Goal: Task Accomplishment & Management: Manage account settings

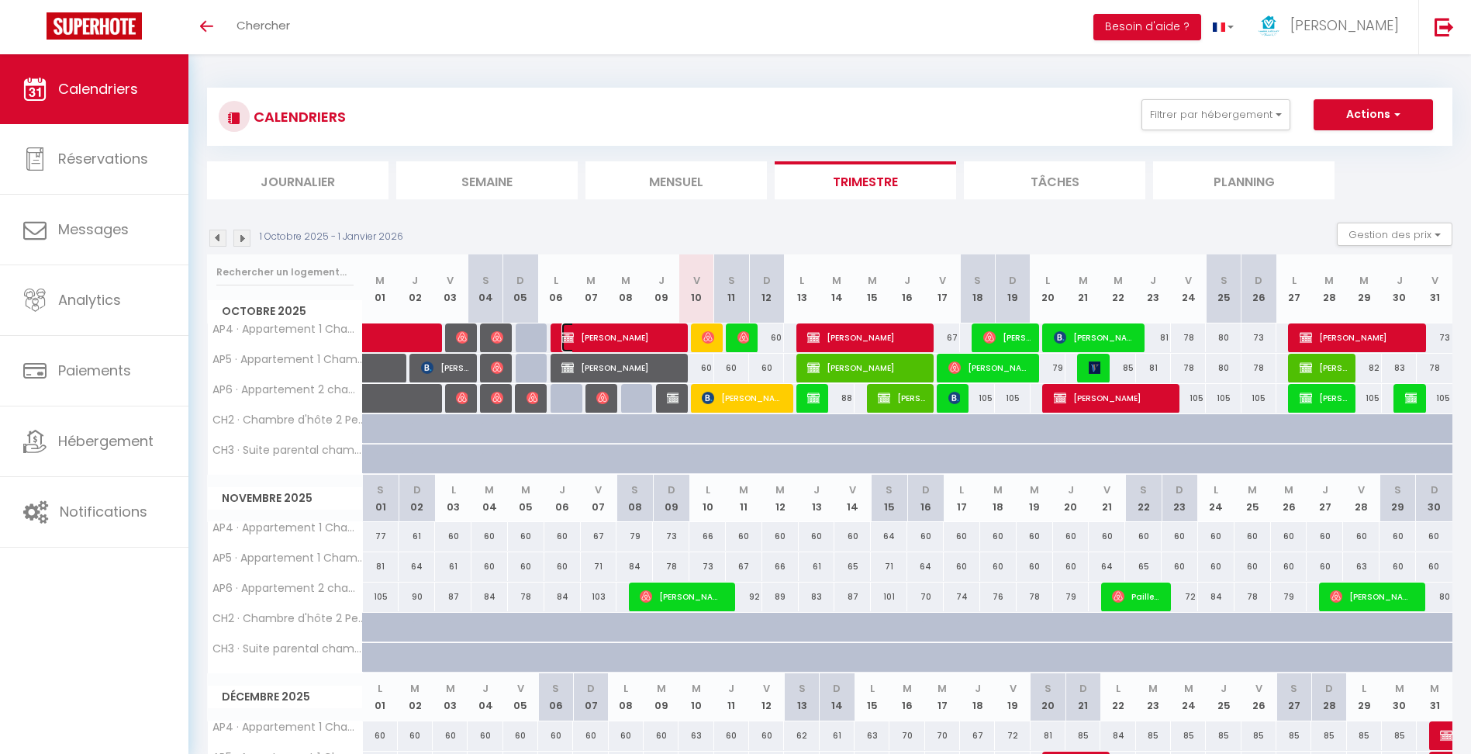
click at [637, 337] on span "Emmanuel KENNER" at bounding box center [620, 337] width 119 height 29
select select "KO"
select select "0"
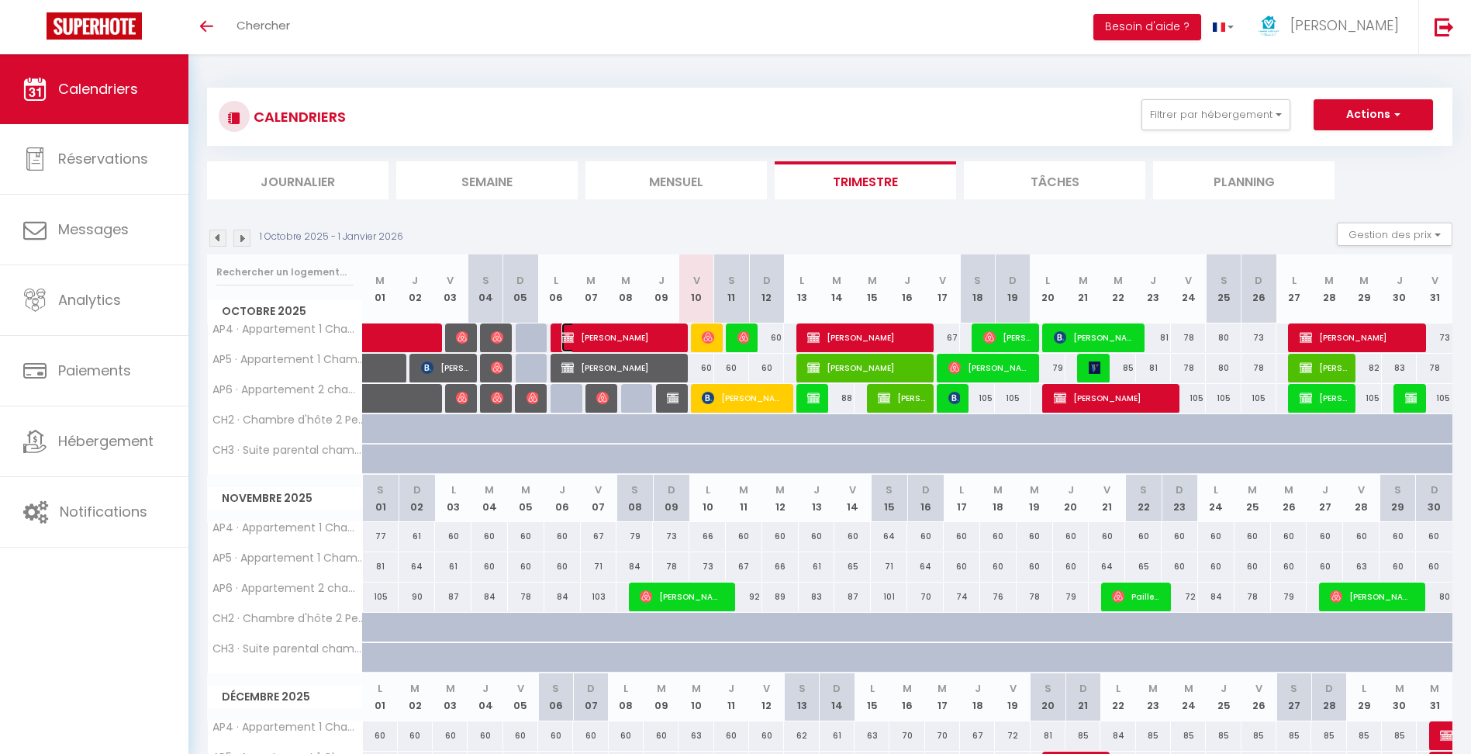
select select "1"
select select
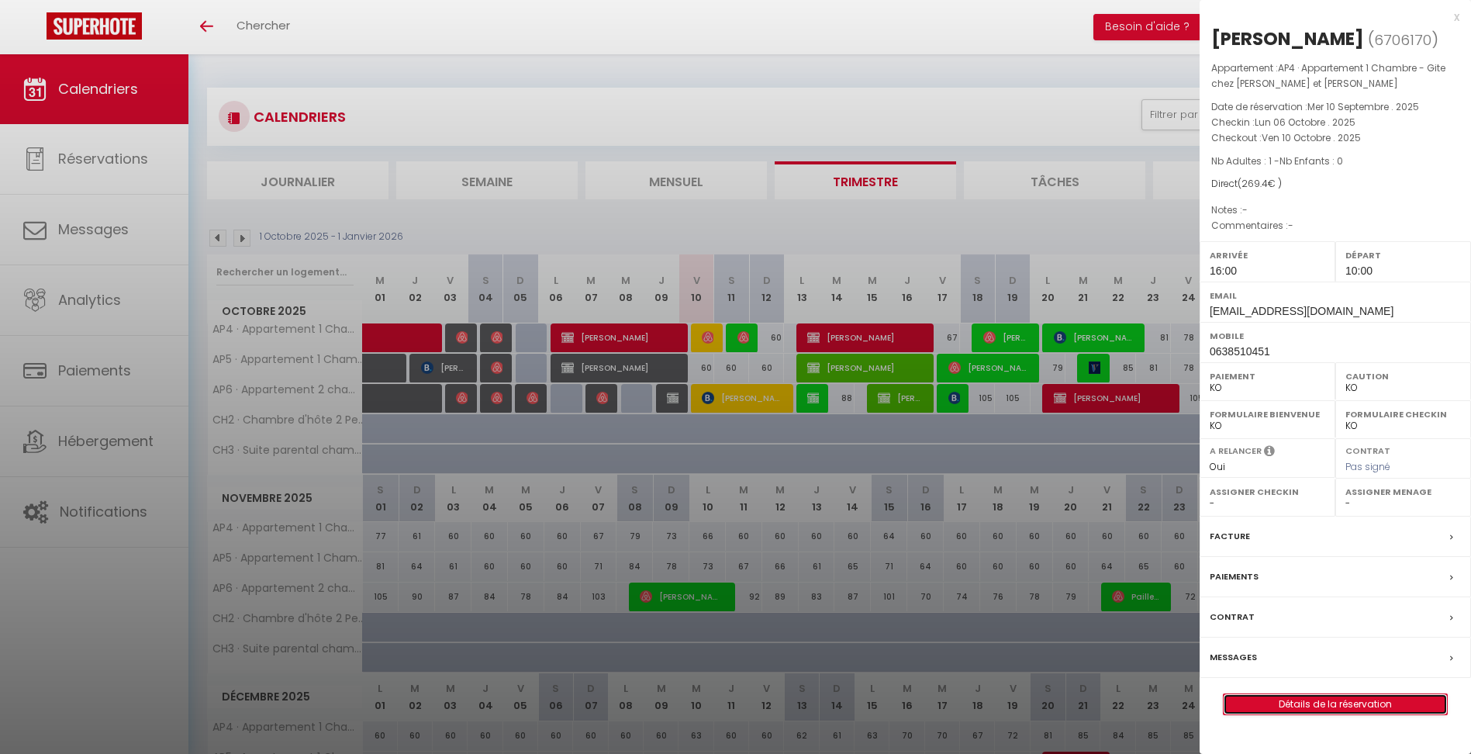
click at [1277, 702] on link "Détails de la réservation" at bounding box center [1335, 704] width 223 height 20
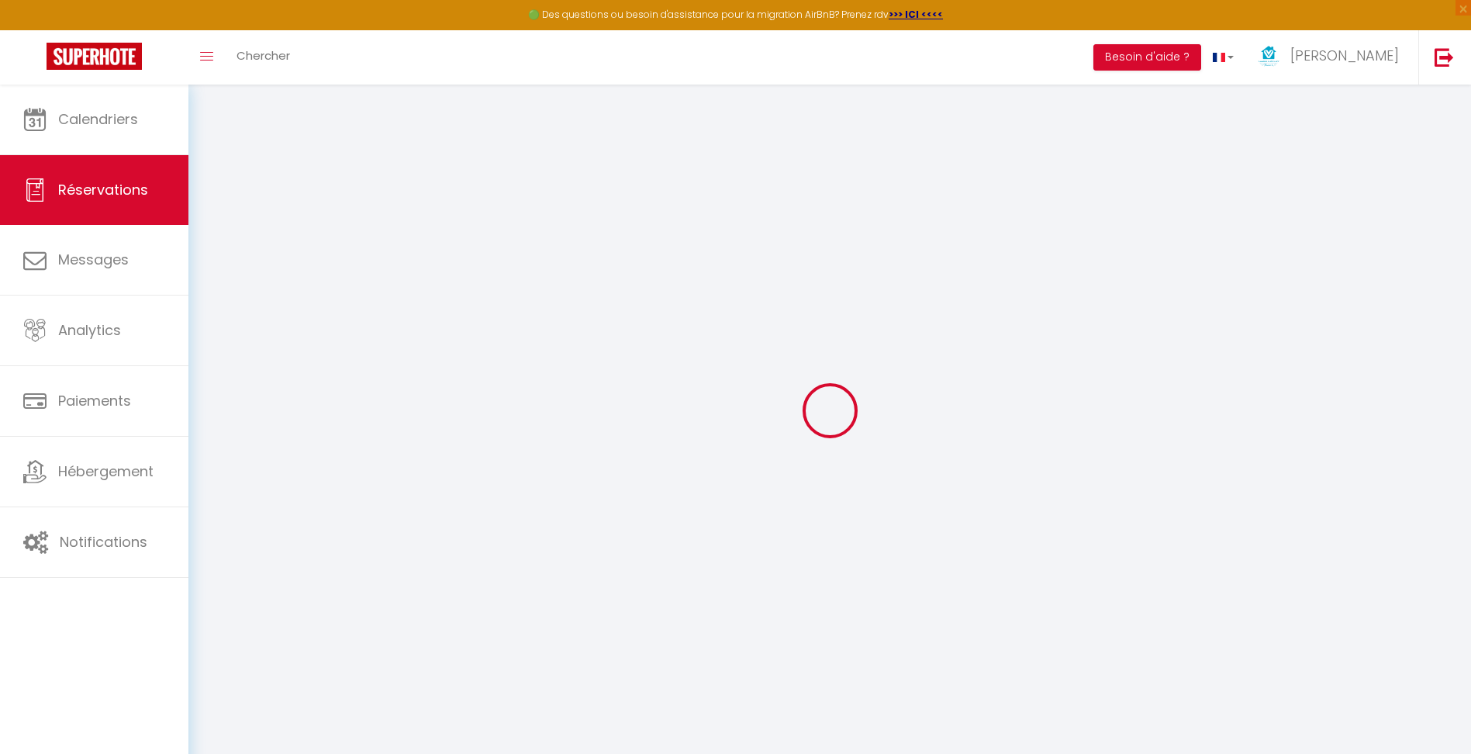
select select
checkbox input "false"
select select
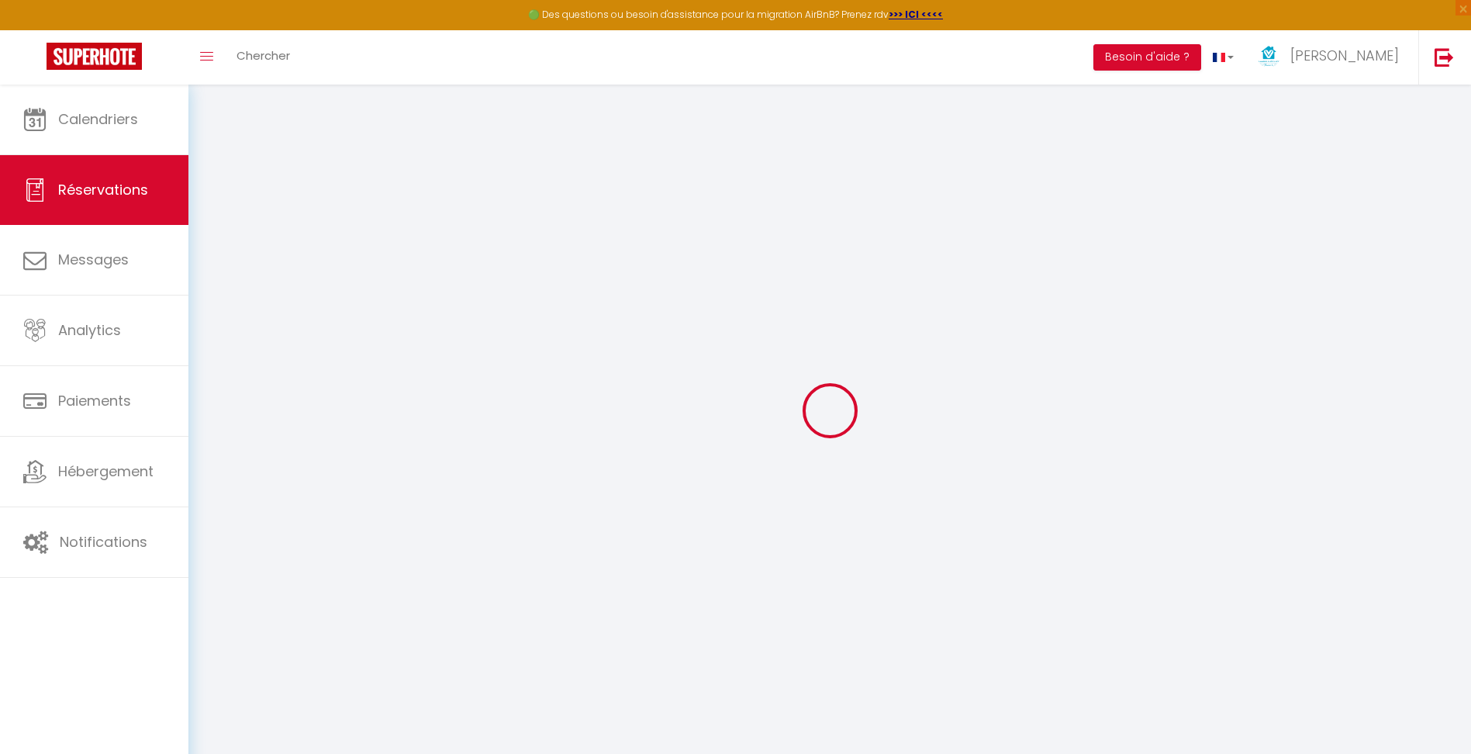
checkbox input "false"
type input "4.4"
select select
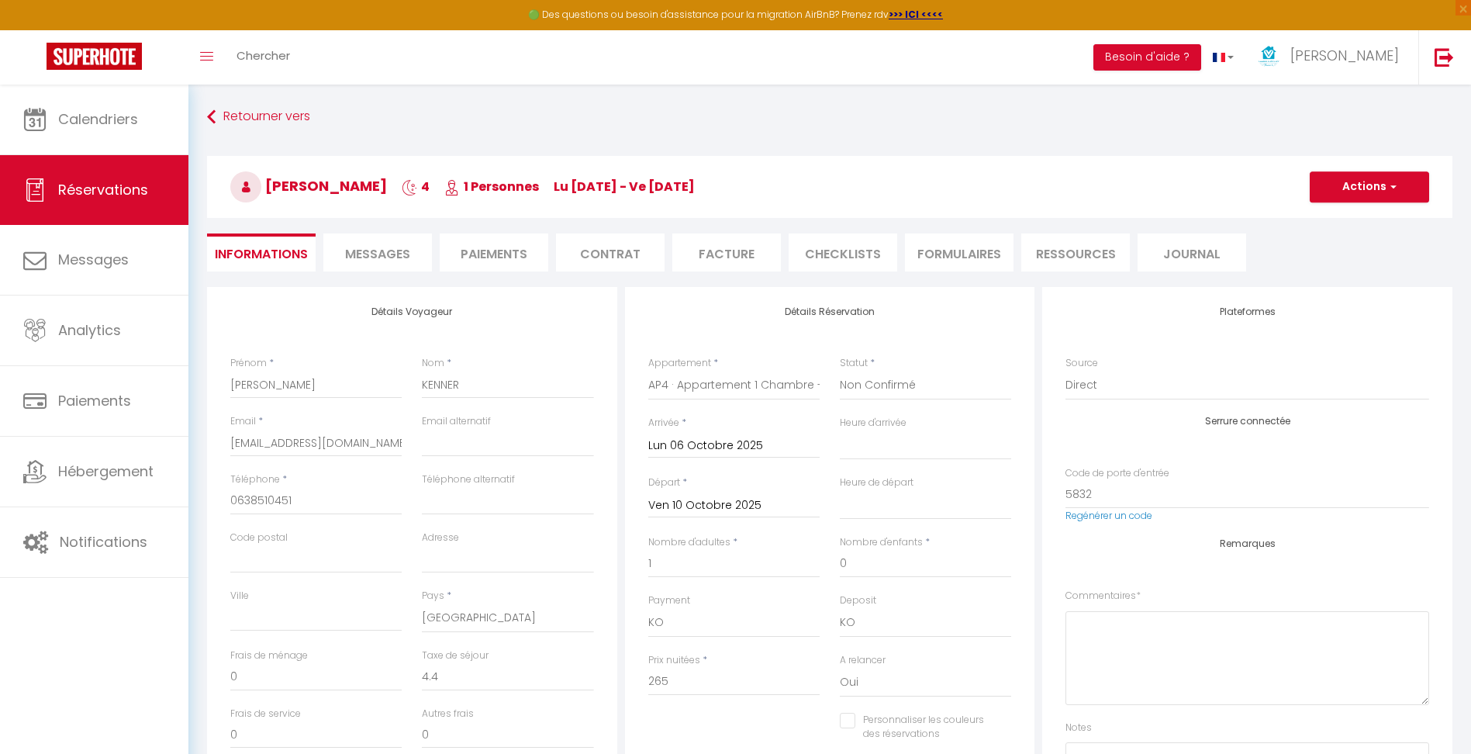
checkbox input "false"
select select "16:00"
select select "10:00"
click at [717, 278] on div "Retourner vers Emmanuel KENNER 4 1 Personnes lu 06 Oct - ve 10 Oct Actions Enre…" at bounding box center [830, 195] width 1266 height 184
drag, startPoint x: 717, startPoint y: 278, endPoint x: 710, endPoint y: 265, distance: 14.6
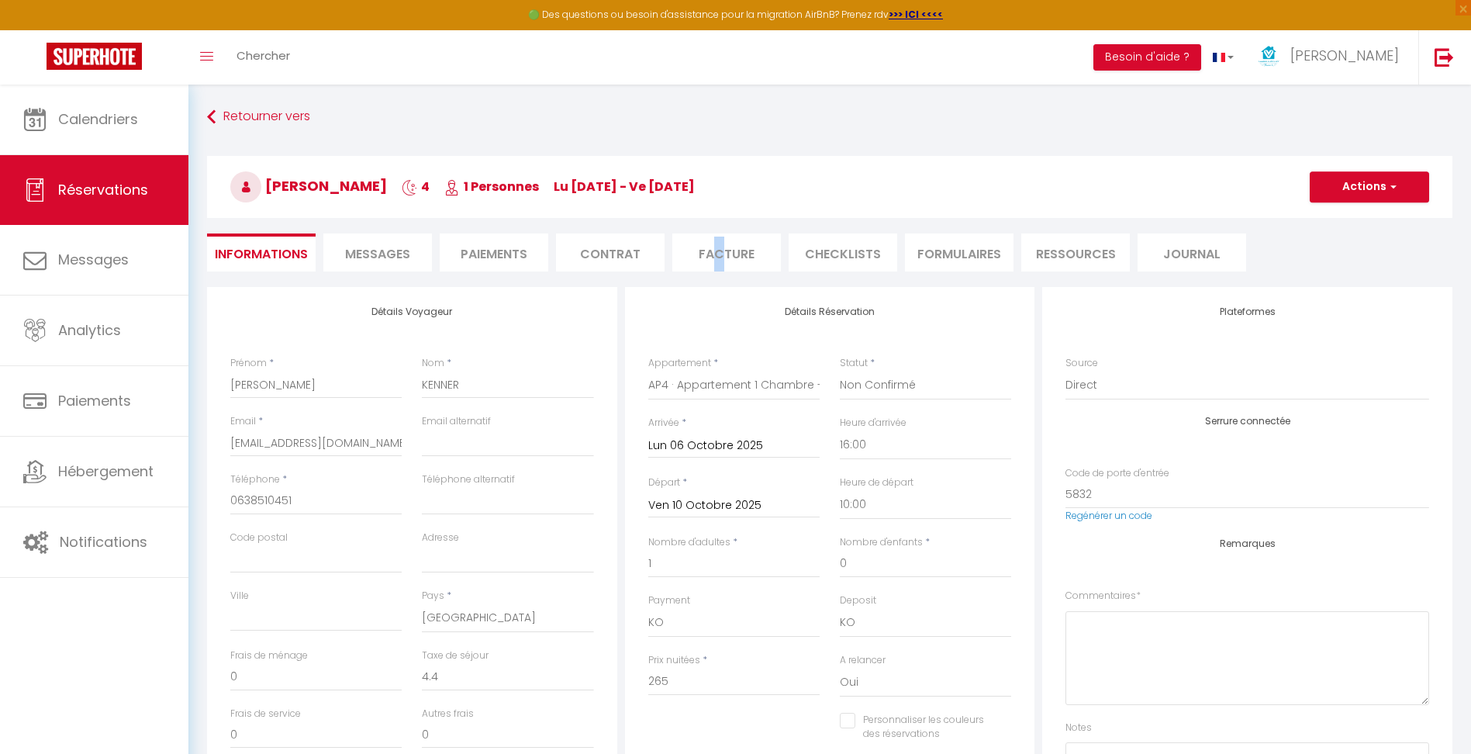
click at [710, 265] on li "Facture" at bounding box center [726, 252] width 109 height 38
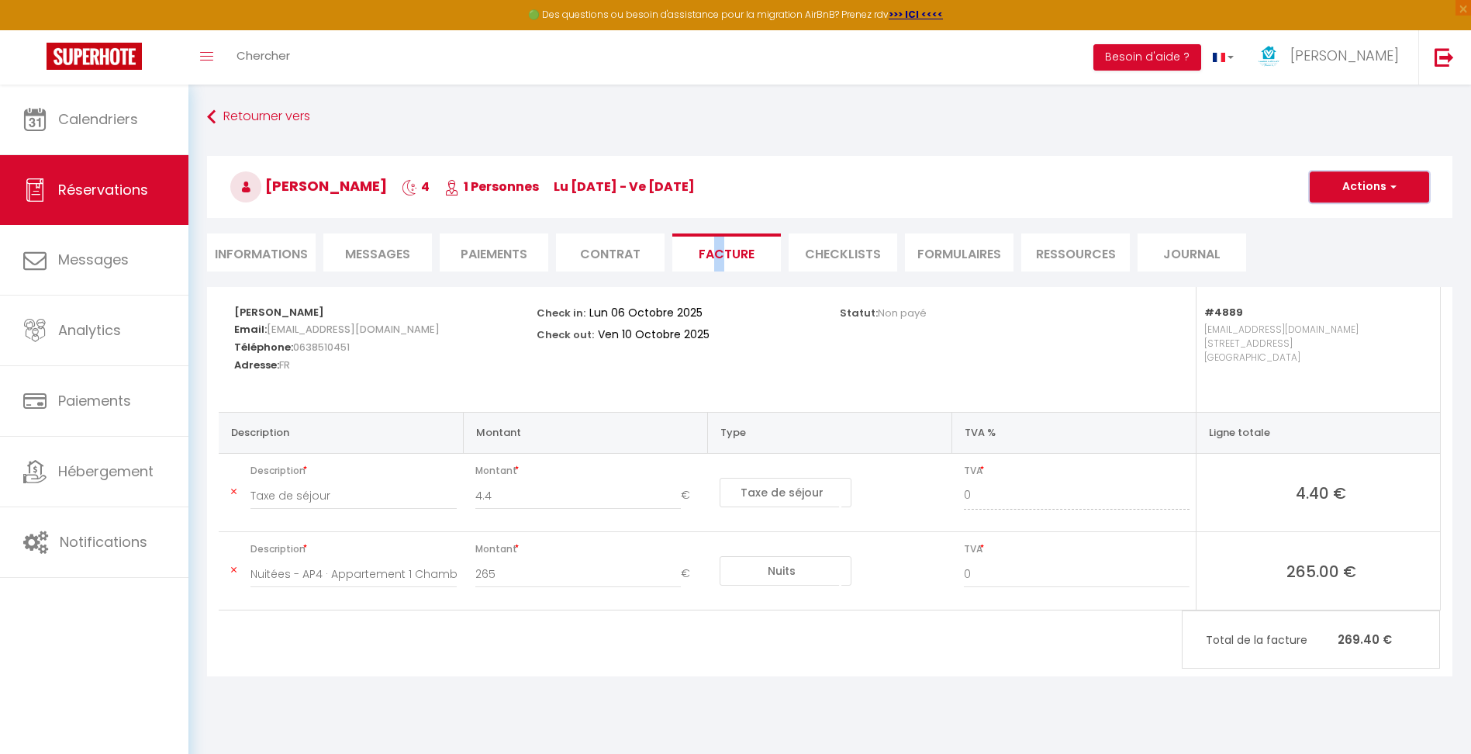
click at [1359, 175] on button "Actions" at bounding box center [1369, 186] width 119 height 31
click at [1332, 241] on link "Aperçu et éditer" at bounding box center [1358, 241] width 130 height 20
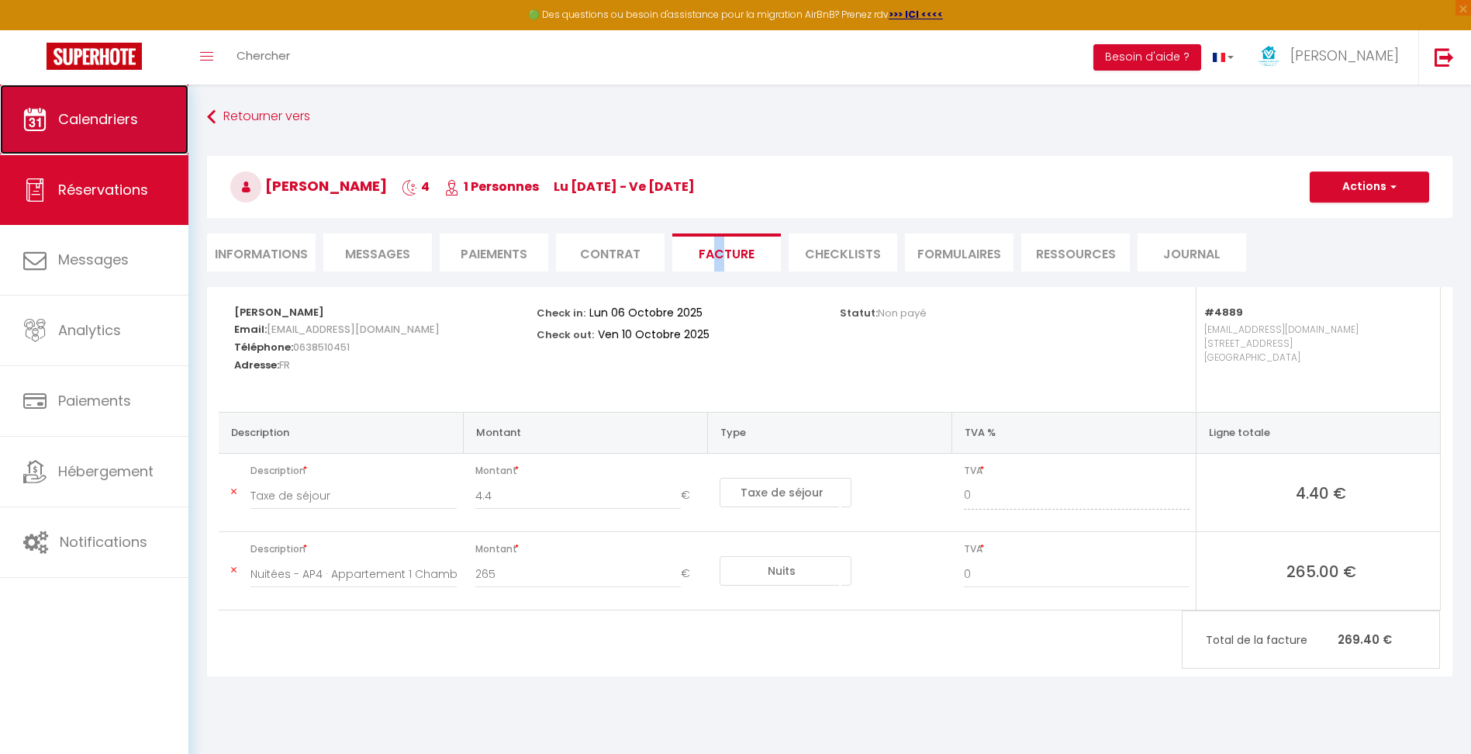
click at [109, 108] on link "Calendriers" at bounding box center [94, 120] width 188 height 70
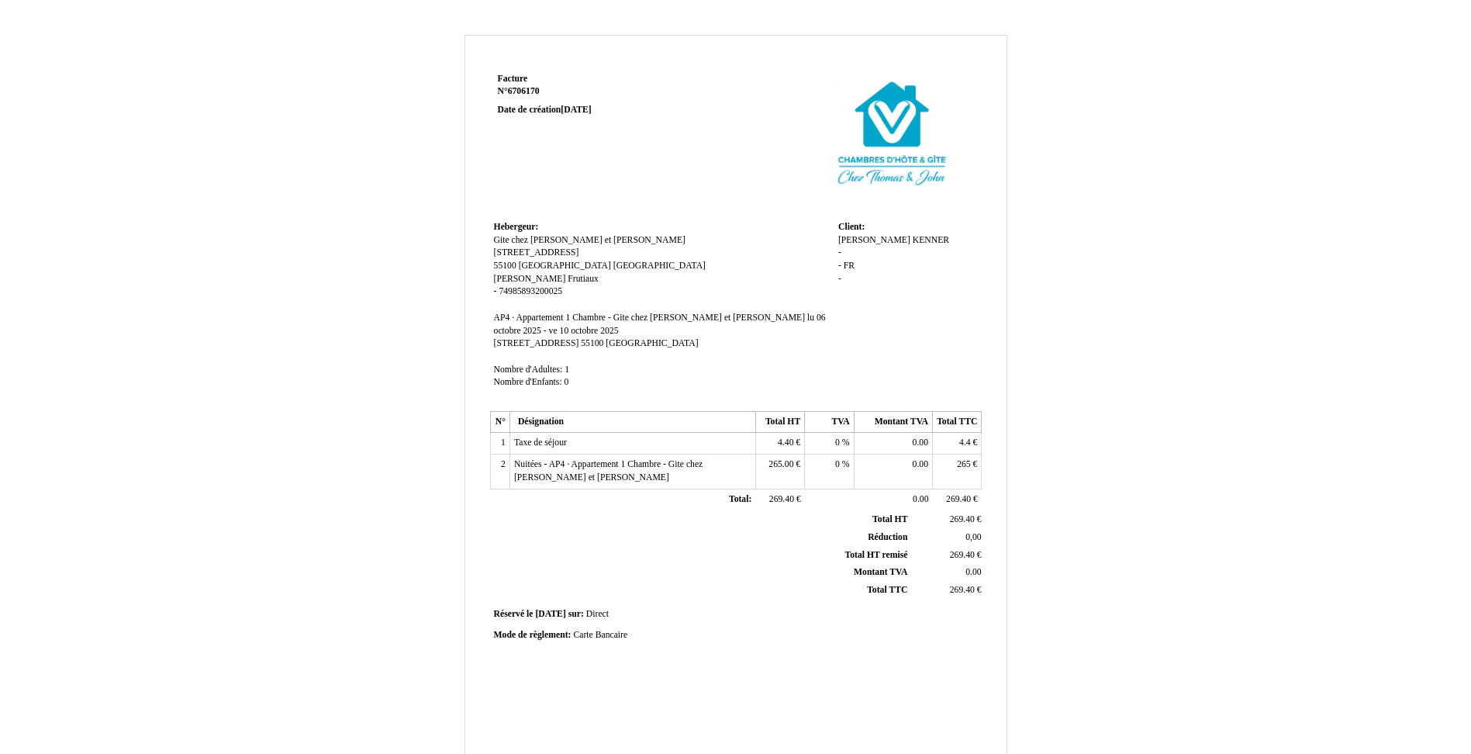
click at [843, 252] on div "[PERSON_NAME] - - FR FR -" at bounding box center [908, 266] width 140 height 65
click at [839, 253] on span "-" at bounding box center [839, 252] width 3 height 10
click at [0, 0] on input at bounding box center [0, 0] width 0 height 0
type input "MAXIMO"
click at [836, 268] on td "Client: Client: [PERSON_NAME] - - FR FR -" at bounding box center [907, 311] width 147 height 189
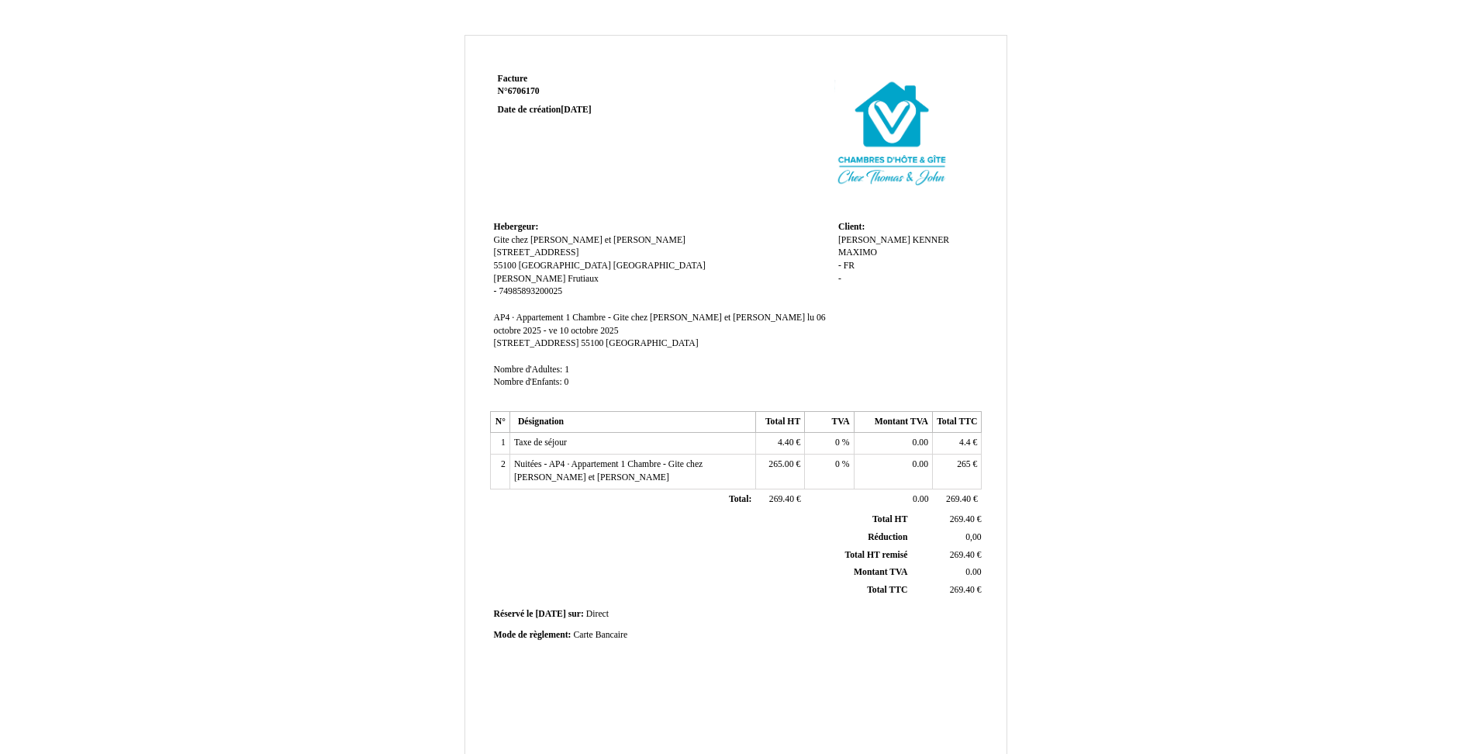
click at [841, 268] on span "-" at bounding box center [839, 266] width 3 height 10
click at [841, 268] on input at bounding box center [927, 268] width 178 height 16
type input "[GEOGRAPHIC_DATA], AV GOUBET"
click at [953, 266] on div "[PERSON_NAME] [PERSON_NAME] - FR FR -" at bounding box center [908, 274] width 140 height 81
click at [882, 278] on span "FR" at bounding box center [882, 279] width 11 height 10
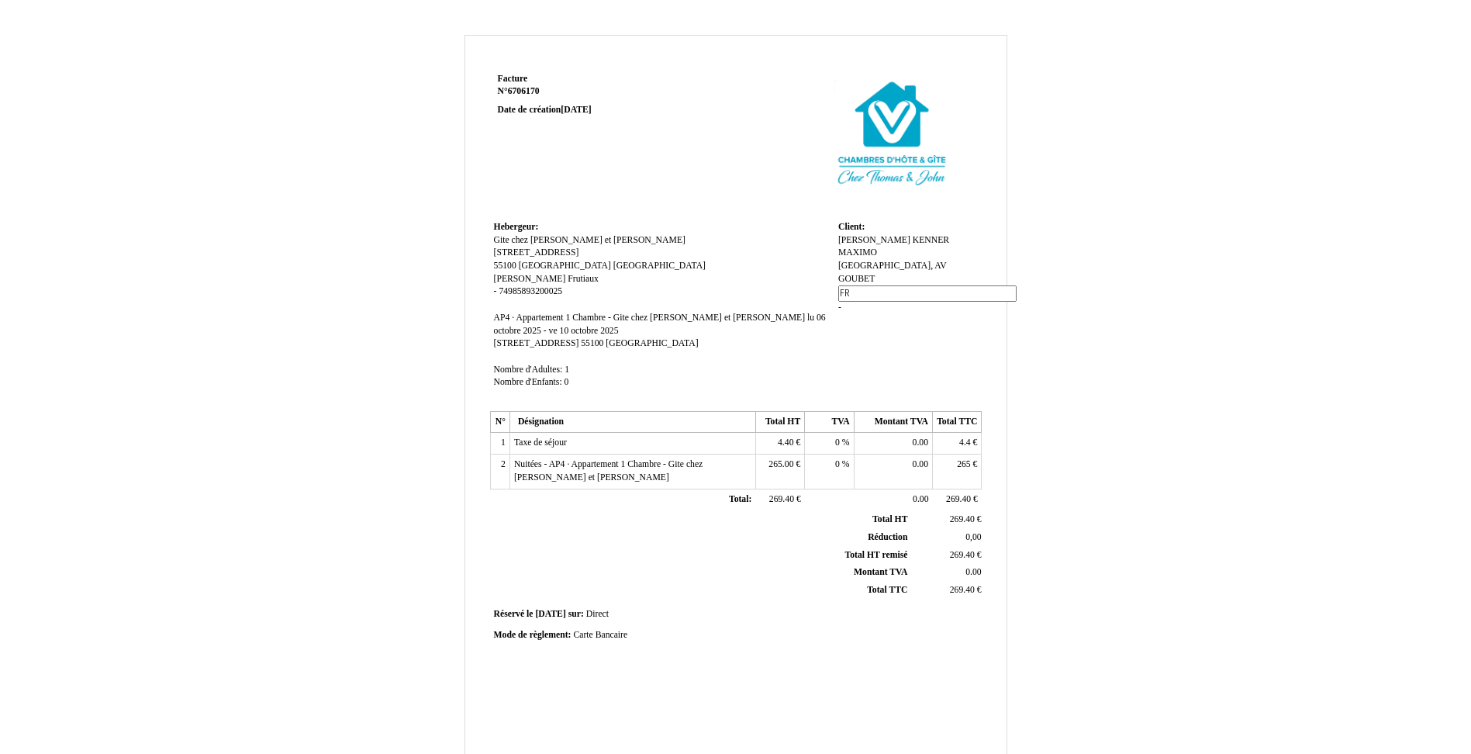
type input "F"
type input "."
drag, startPoint x: 1179, startPoint y: 157, endPoint x: 1075, endPoint y: 98, distance: 119.8
click at [1179, 157] on div "Facture Facture N° 6706170 6706170 Date de création [DATE] Hebergeur: Hebergeur…" at bounding box center [735, 485] width 907 height 900
click at [846, 291] on div "[PERSON_NAME] [PERSON_NAME] ESPACE JARDIN FONTAINE, AV GOUBET [GEOGRAPHIC_DATA]…" at bounding box center [908, 273] width 140 height 78
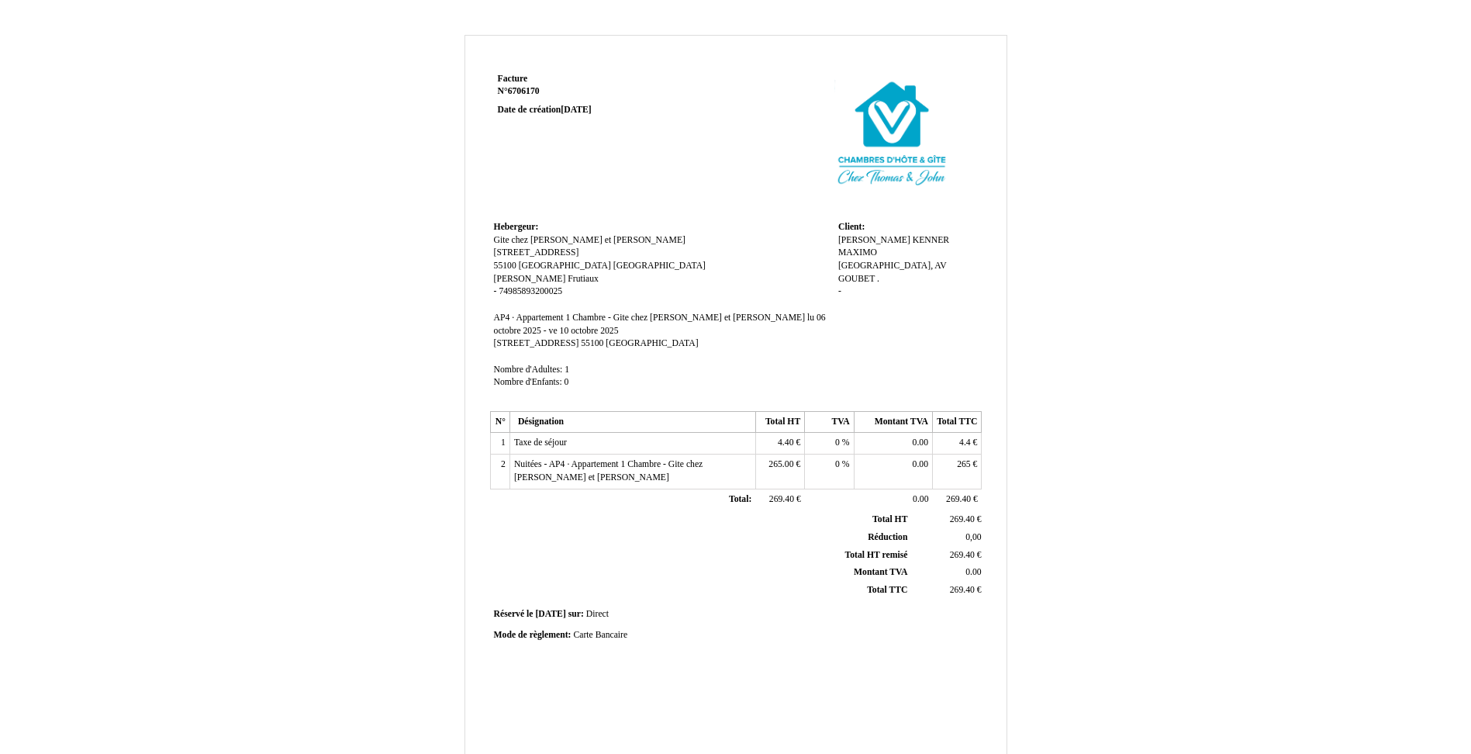
click at [845, 291] on div "[PERSON_NAME] [PERSON_NAME] ESPACE JARDIN FONTAINE, AV GOUBET [GEOGRAPHIC_DATA]…" at bounding box center [908, 273] width 140 height 78
click at [838, 291] on span "-" at bounding box center [839, 291] width 3 height 10
click at [838, 291] on input at bounding box center [927, 293] width 178 height 16
type input "55840 [GEOGRAPHIC_DATA]"
click at [1162, 181] on div "Facture Facture N° 6706170 6706170 Date de création [DATE] Hebergeur: Hebergeur…" at bounding box center [735, 485] width 907 height 900
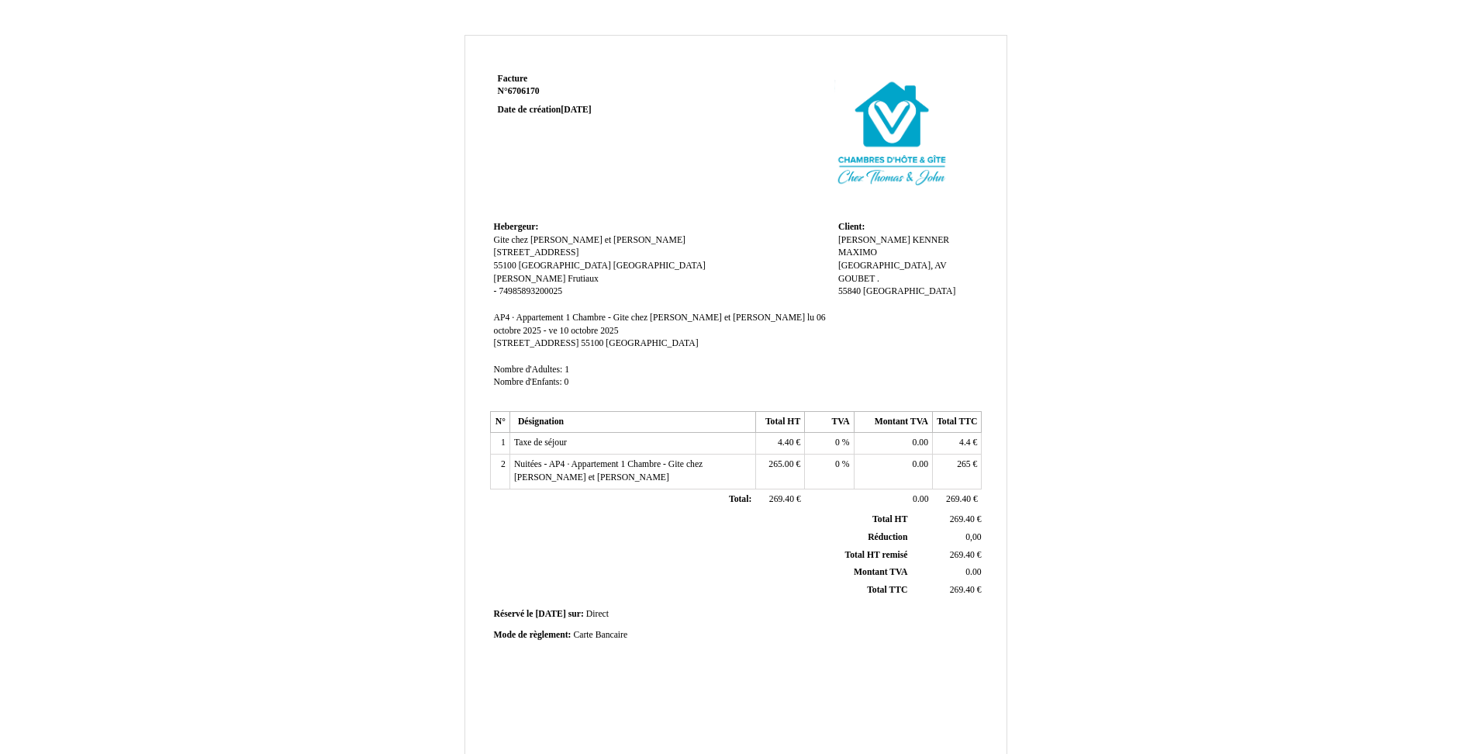
click at [616, 627] on td "Mode de règlement: Mode de règlement: Carte Bancaire Carte Bancaire" at bounding box center [736, 635] width 492 height 21
click at [615, 627] on td "Mode de règlement: Mode de règlement: Carte Bancaire Carte Bancaire" at bounding box center [736, 635] width 492 height 21
click at [614, 629] on div "Mode de règlement: Mode de règlement: Carte Bancaire Carte Bancaire" at bounding box center [736, 635] width 485 height 13
click at [610, 632] on span "Carte Bancaire" at bounding box center [600, 635] width 54 height 10
click at [610, 632] on input "Carte Bancaire" at bounding box center [662, 637] width 178 height 16
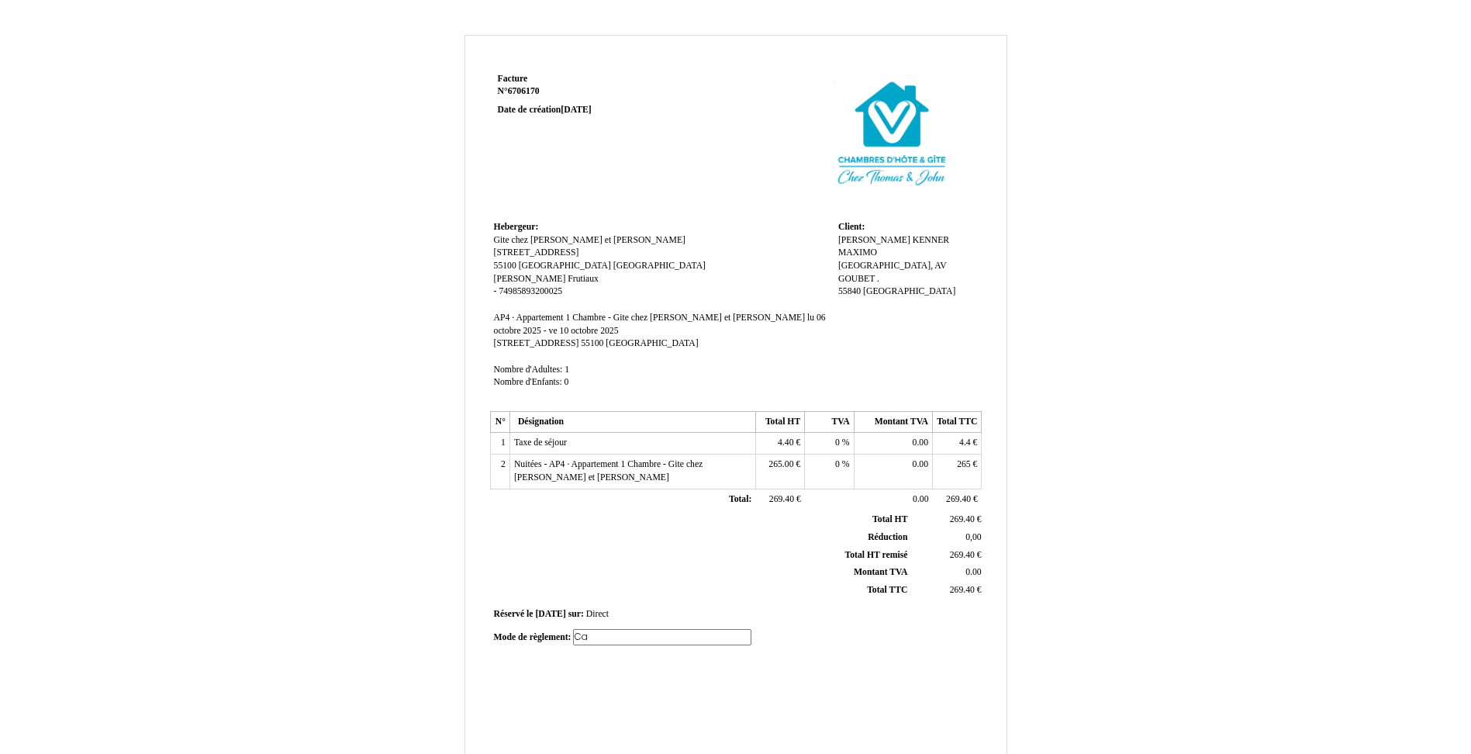
type input "C"
type input "VIREMENT"
click at [1097, 382] on div "Facture Facture N° 6706170 6706170 Date de création [DATE] Hebergeur: Hebergeur…" at bounding box center [735, 485] width 907 height 900
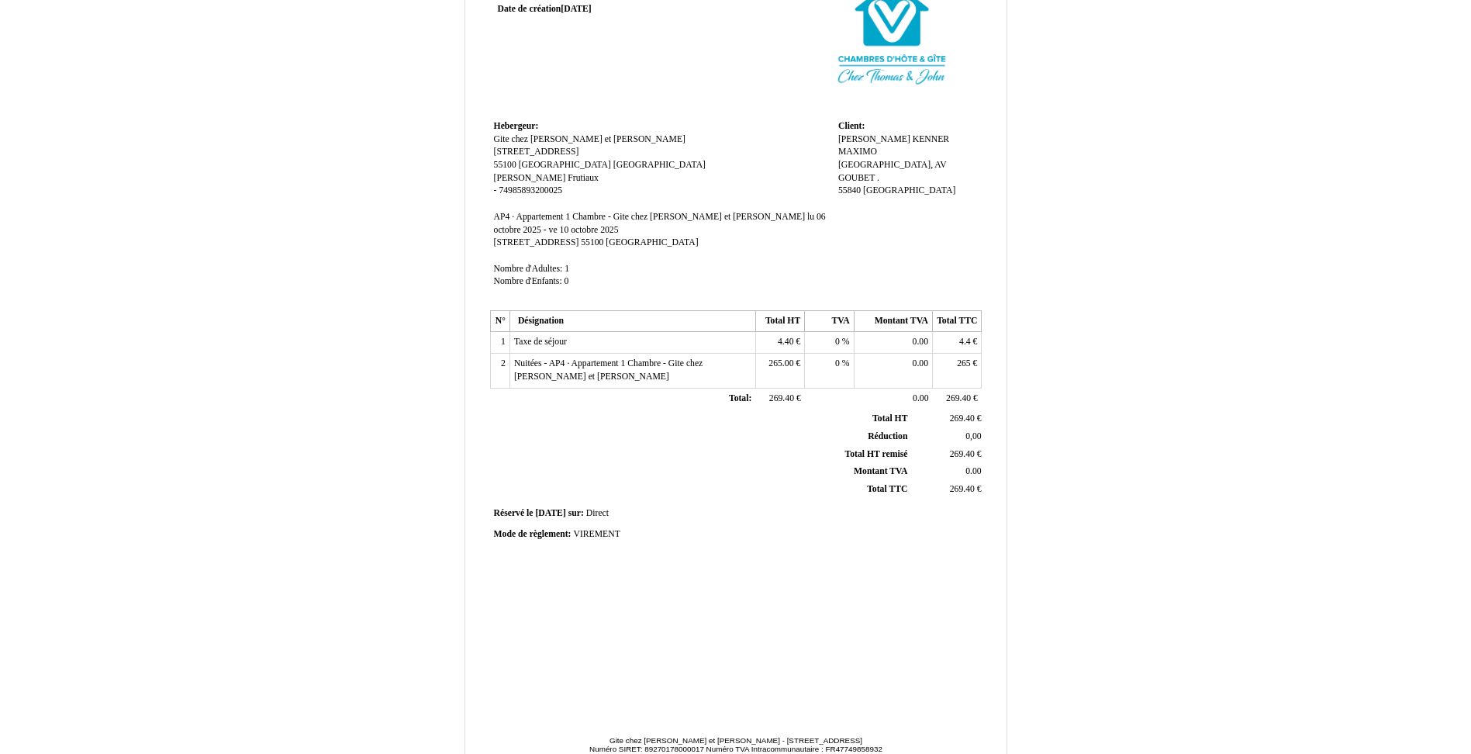
scroll to position [182, 0]
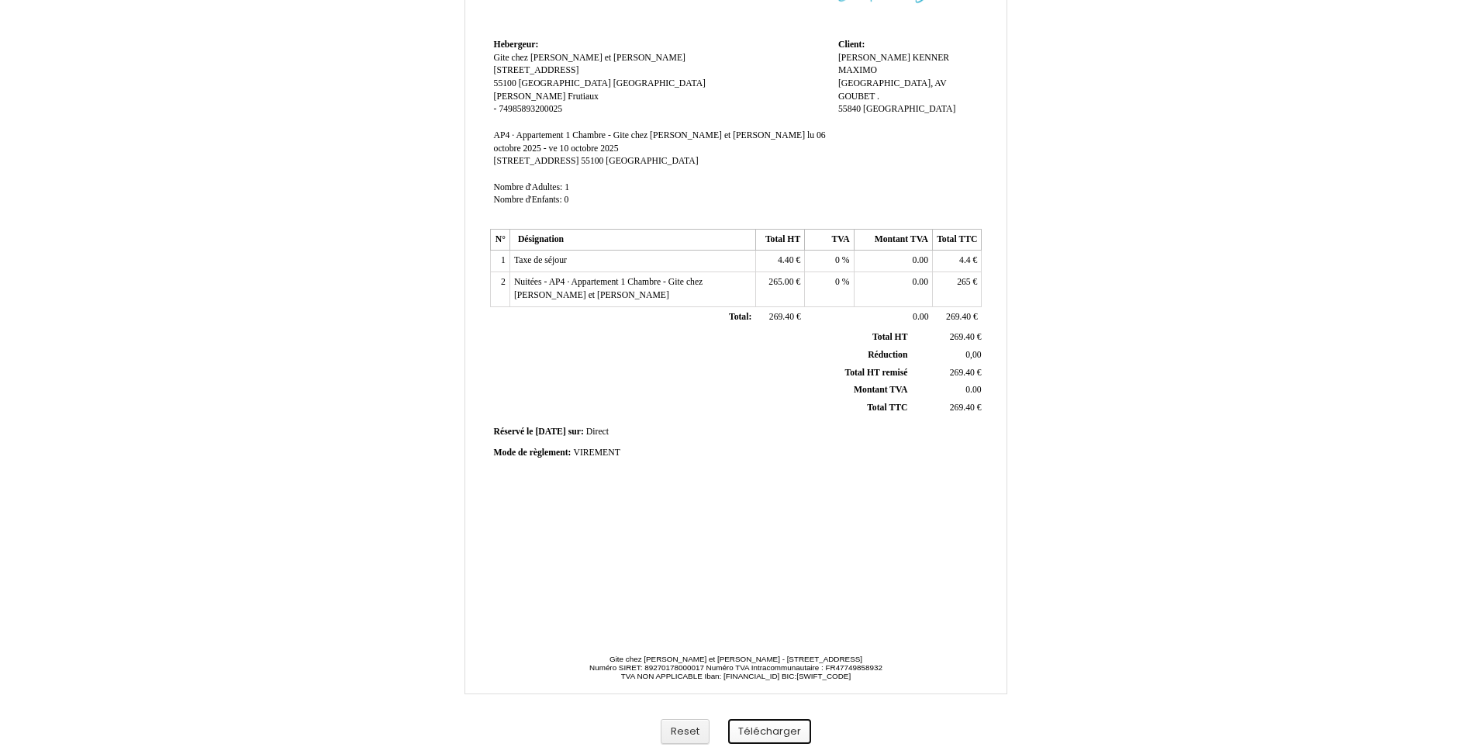
click at [762, 734] on button "Télécharger" at bounding box center [769, 732] width 83 height 26
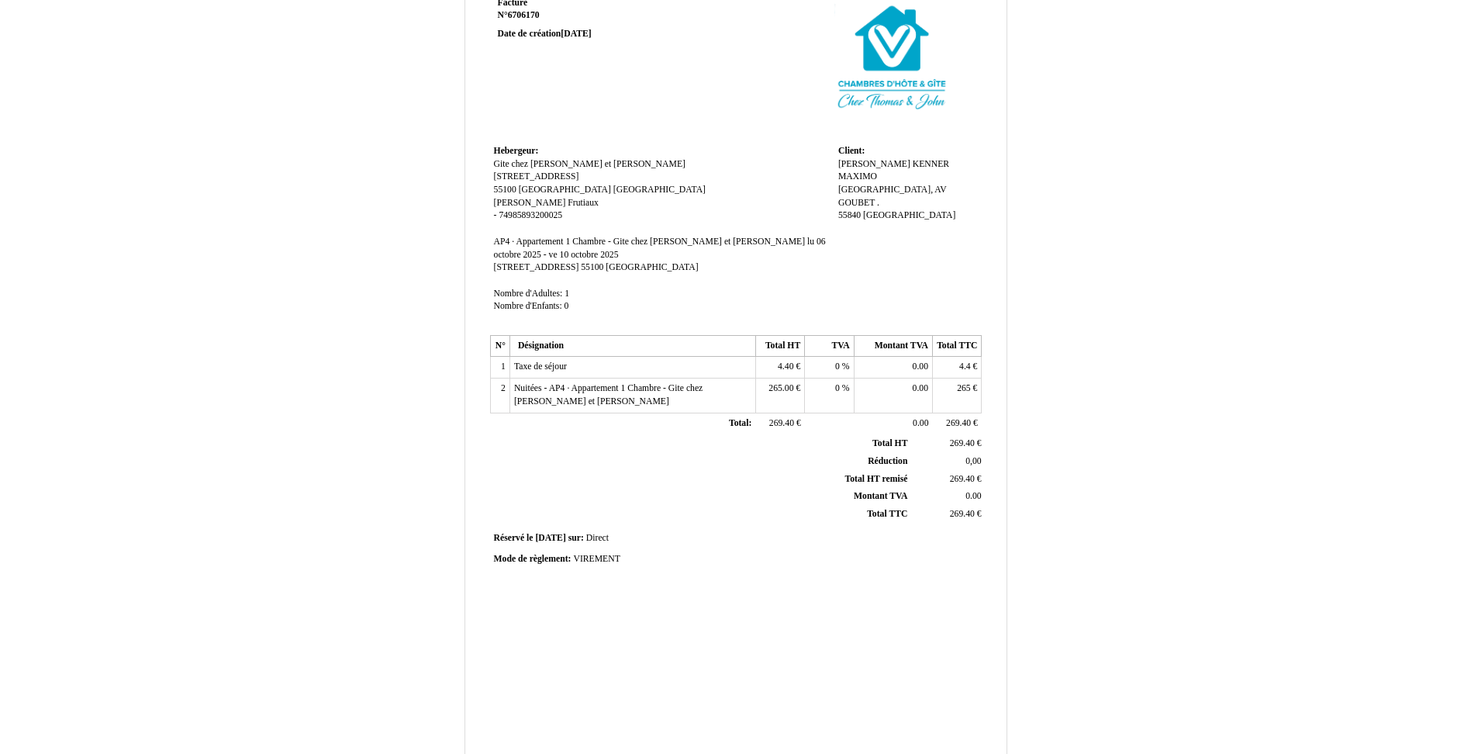
scroll to position [0, 0]
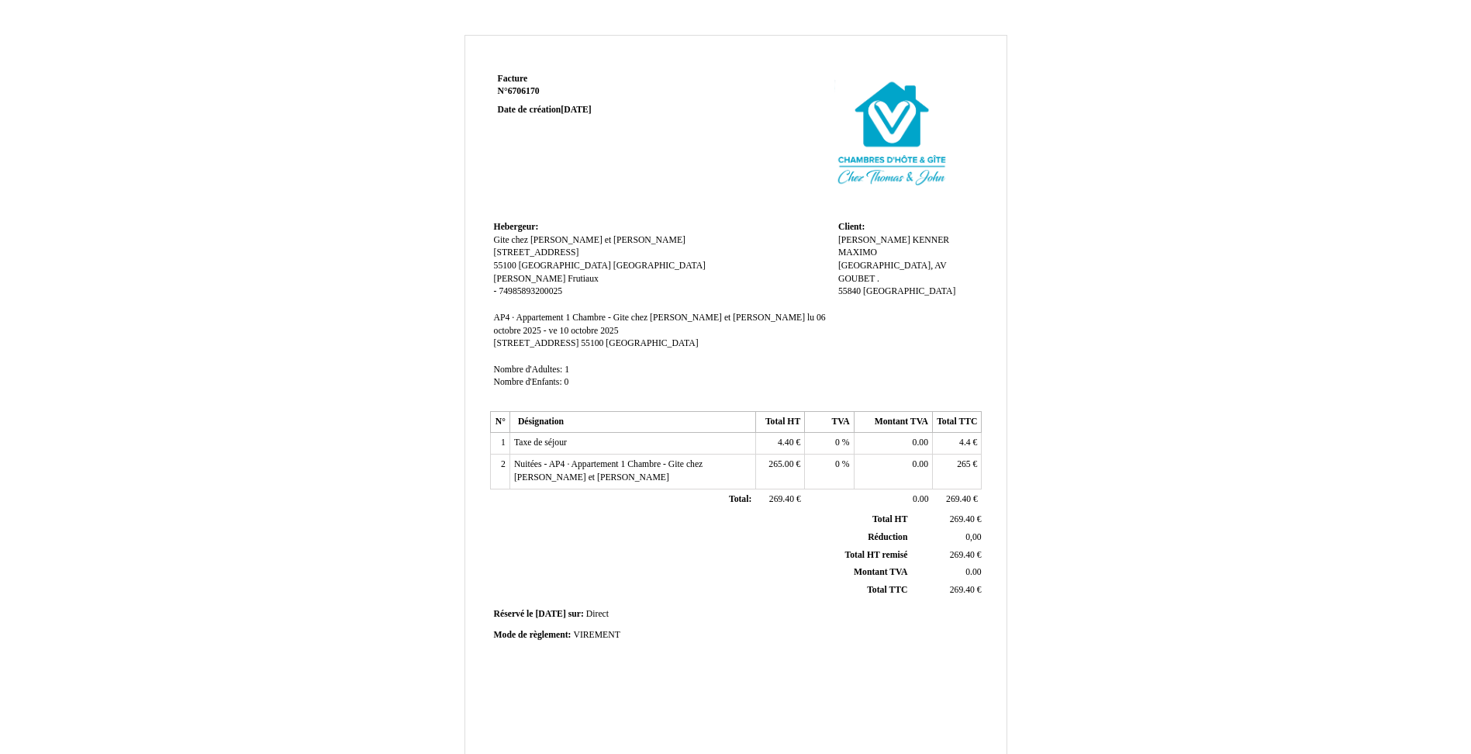
click at [536, 90] on span "6706170" at bounding box center [524, 91] width 32 height 10
click at [536, 98] on input "6706170" at bounding box center [589, 106] width 182 height 16
